Goal: Transaction & Acquisition: Purchase product/service

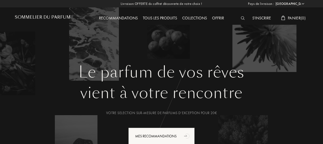
select select "FR"
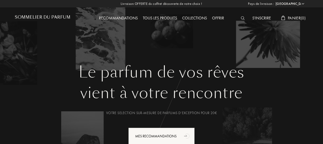
click at [241, 19] on img at bounding box center [243, 18] width 4 height 4
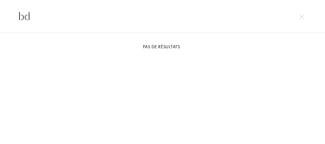
type input "b"
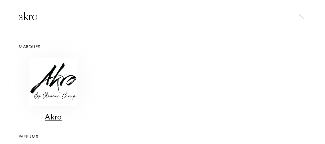
type input "akro"
click at [58, 85] on img at bounding box center [53, 82] width 48 height 48
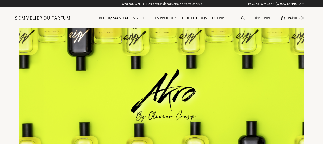
select select "FR"
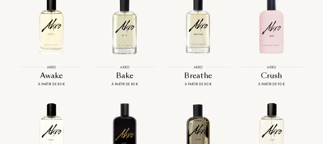
scroll to position [409, 0]
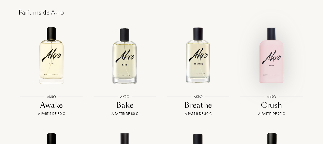
click at [274, 63] on img at bounding box center [272, 56] width 66 height 66
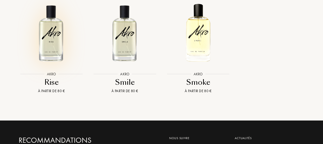
scroll to position [766, 0]
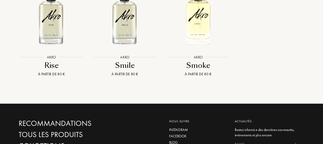
click at [127, 34] on img at bounding box center [125, 16] width 66 height 66
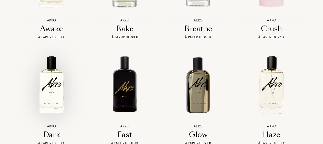
scroll to position [511, 0]
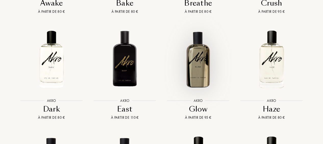
click at [202, 57] on img at bounding box center [198, 59] width 66 height 66
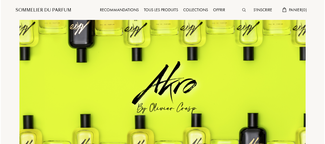
scroll to position [0, 0]
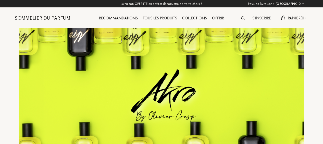
click at [243, 19] on img at bounding box center [243, 18] width 4 height 4
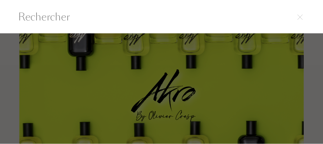
scroll to position [0, 0]
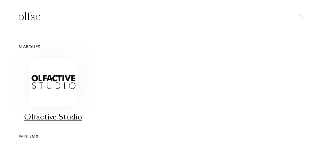
type input "olfac"
click at [62, 83] on img at bounding box center [53, 82] width 48 height 48
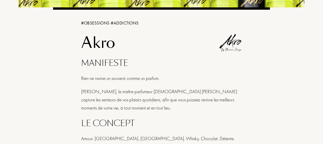
scroll to position [51, 0]
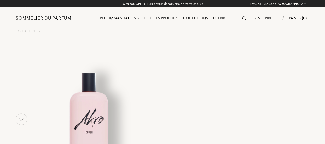
select select "FR"
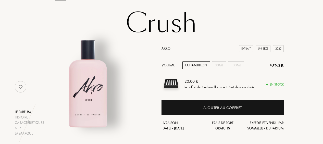
scroll to position [51, 0]
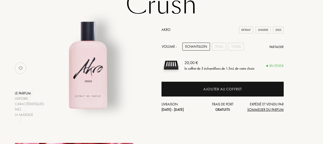
click at [199, 48] on div "Echantillon" at bounding box center [197, 47] width 28 height 8
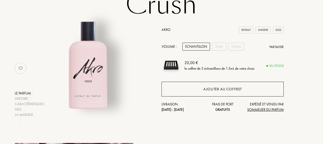
click at [217, 90] on div "Ajouter au coffret" at bounding box center [223, 89] width 39 height 6
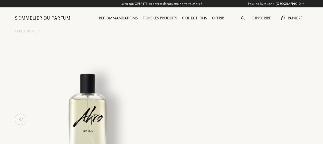
select select "FR"
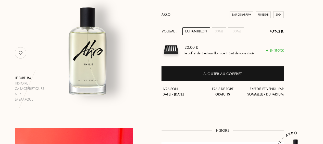
scroll to position [77, 0]
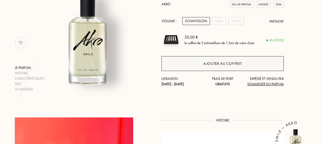
click at [214, 67] on div "Ajouter au coffret" at bounding box center [223, 63] width 122 height 15
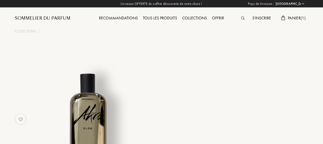
select select "FR"
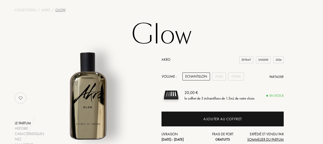
scroll to position [51, 0]
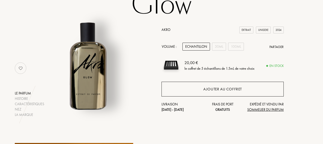
click at [197, 88] on div "Ajouter au coffret" at bounding box center [223, 89] width 122 height 15
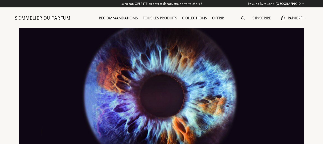
select select "FR"
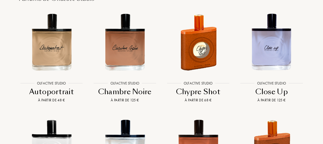
scroll to position [756, 0]
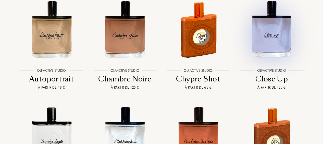
click at [273, 30] on img at bounding box center [272, 29] width 66 height 66
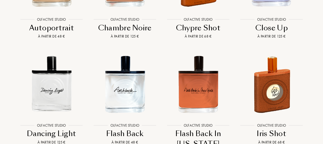
scroll to position [858, 0]
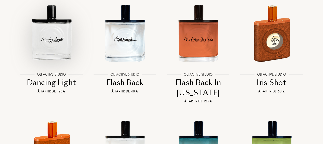
click at [50, 42] on img at bounding box center [51, 33] width 66 height 66
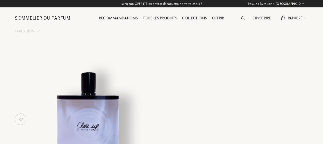
select select "FR"
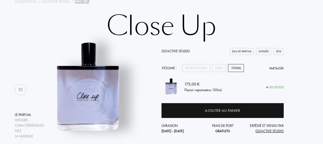
scroll to position [51, 0]
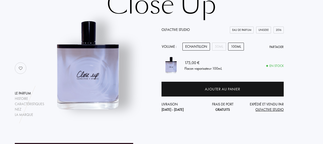
click at [206, 45] on div "Echantillon" at bounding box center [197, 47] width 28 height 8
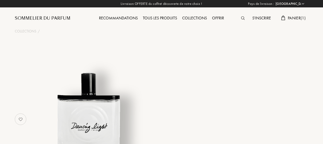
select select "FR"
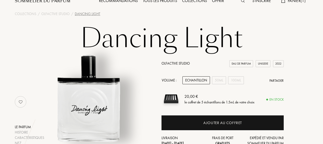
scroll to position [26, 0]
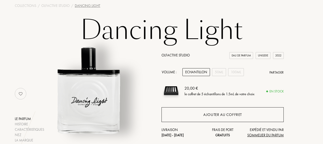
click at [201, 113] on div "Ajouter au coffret" at bounding box center [223, 114] width 122 height 15
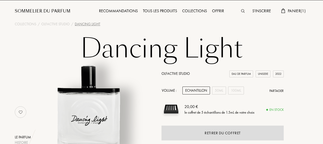
scroll to position [0, 0]
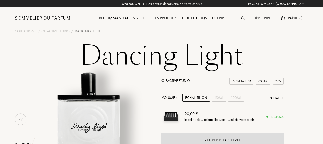
click at [171, 80] on link "Olfactive Studio" at bounding box center [176, 80] width 28 height 5
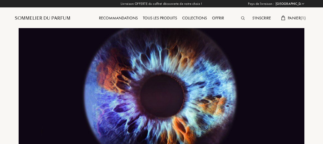
select select "FR"
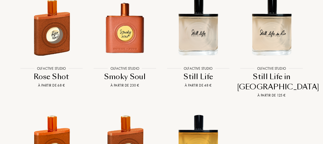
scroll to position [1098, 0]
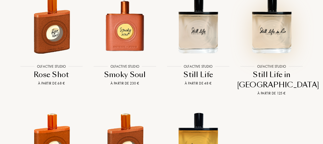
click at [268, 23] on img at bounding box center [272, 25] width 66 height 66
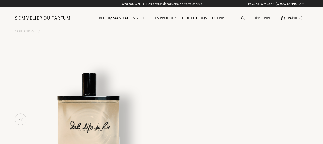
select select "FR"
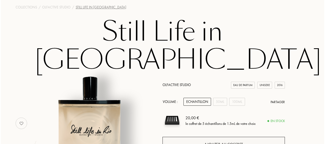
scroll to position [51, 0]
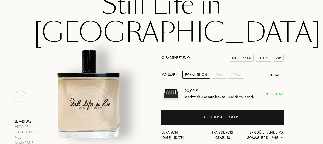
click at [192, 71] on div "Echantillon" at bounding box center [197, 75] width 28 height 8
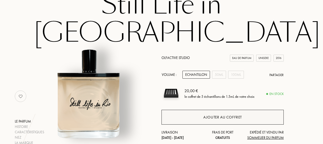
click at [200, 110] on div "Ajouter au coffret" at bounding box center [223, 117] width 122 height 15
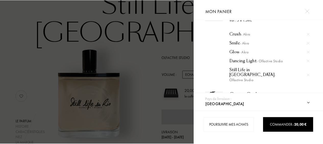
scroll to position [50, 0]
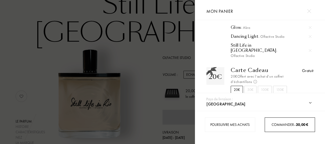
click at [293, 124] on span "Commander – 20,00 €" at bounding box center [289, 124] width 37 height 5
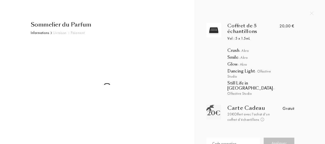
select select "FR"
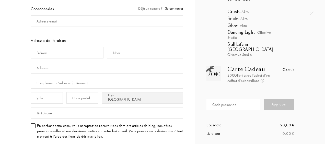
scroll to position [77, 0]
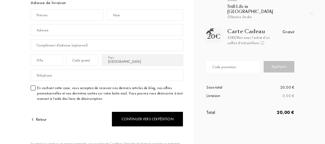
click at [229, 64] on div "Code promotion" at bounding box center [224, 66] width 24 height 5
type input "OLIVIA"
click at [278, 61] on div "Appliquer" at bounding box center [279, 66] width 31 height 11
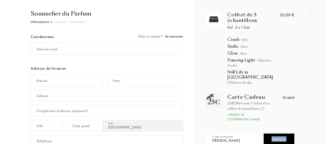
scroll to position [0, 0]
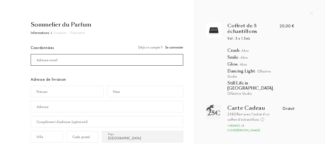
click at [70, 54] on input "mail" at bounding box center [107, 59] width 152 height 11
type input "anne-claude.delavenne@orange.fr"
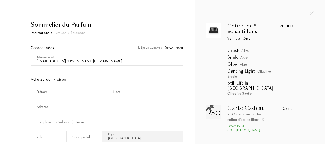
type input "ANNE CLAUDE"
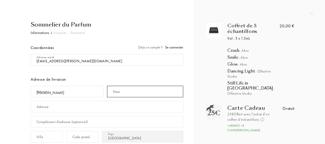
type input "DELAVENNE"
type input "106, allée VOLTA"
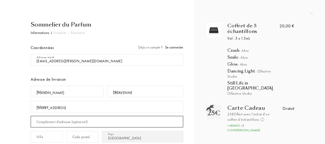
type input "Apt 31"
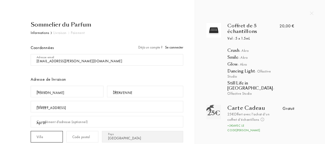
type input "MONTPELLIER"
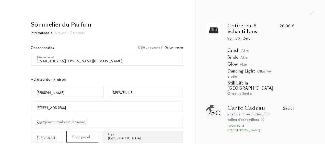
type input "34000"
type input "0650173774"
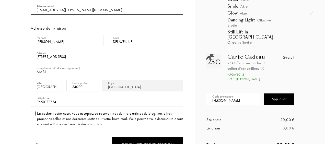
scroll to position [102, 0]
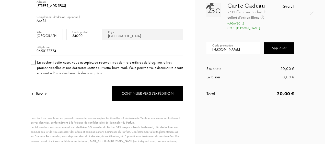
click at [34, 62] on div at bounding box center [33, 62] width 5 height 5
click at [34, 60] on div at bounding box center [33, 62] width 5 height 5
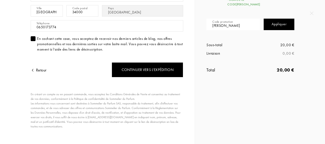
scroll to position [128, 0]
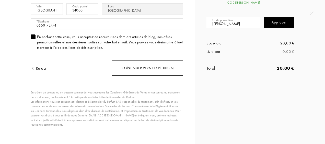
click at [156, 65] on div "Continuer vers l’expédition" at bounding box center [148, 68] width 72 height 15
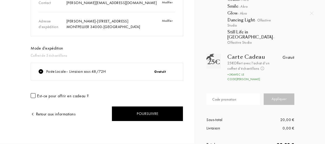
scroll to position [55, 0]
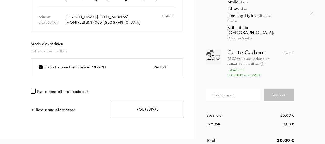
click at [155, 107] on div "Poursuivre" at bounding box center [148, 109] width 72 height 15
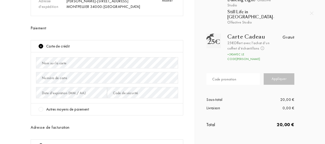
scroll to position [102, 0]
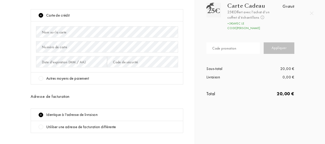
click at [49, 32] on div "Nom sur la carte" at bounding box center [54, 32] width 25 height 5
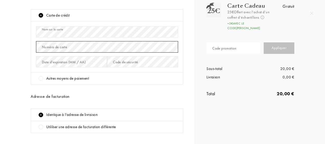
click at [58, 43] on div "Numéro de carte" at bounding box center [107, 46] width 142 height 15
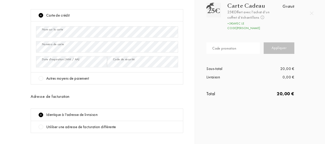
scroll to position [143, 0]
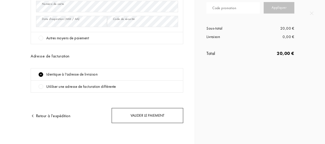
click at [158, 115] on div "Valider le paiement" at bounding box center [148, 115] width 72 height 15
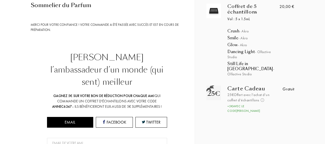
scroll to position [0, 0]
